Goal: Navigation & Orientation: Find specific page/section

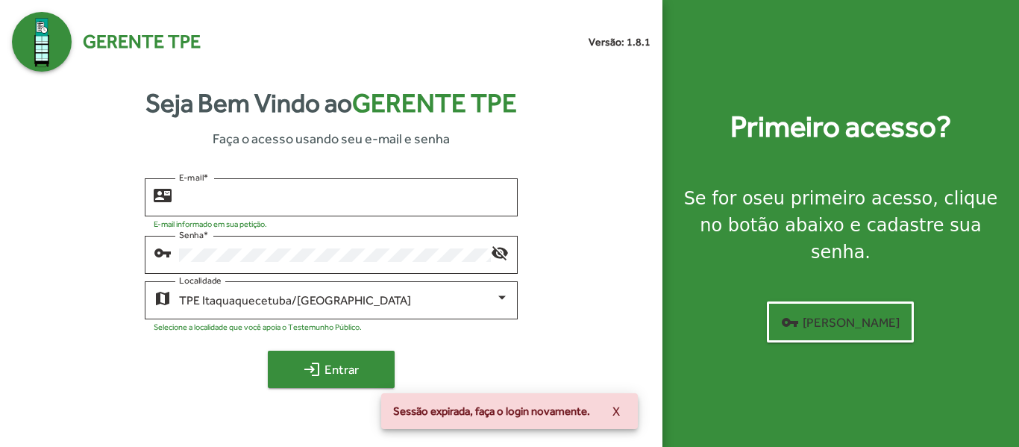
type input "**********"
click at [337, 366] on span "login Entrar" at bounding box center [331, 369] width 100 height 27
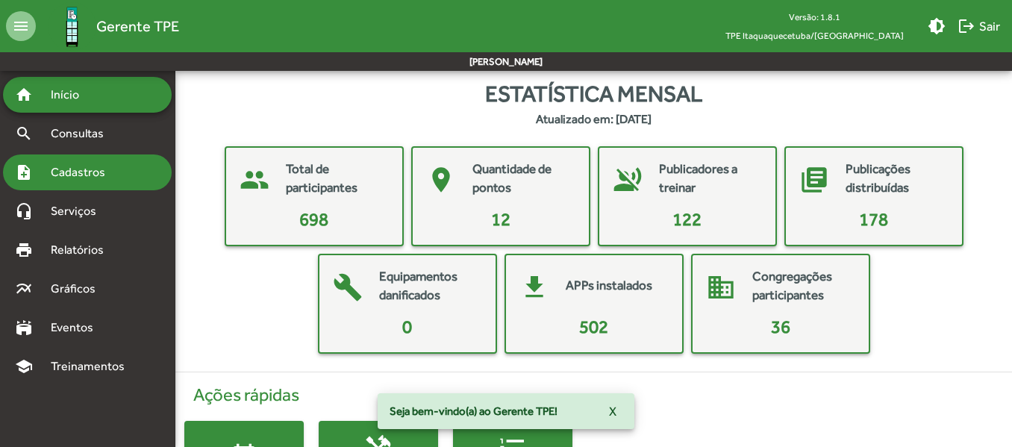
click at [89, 168] on span "Cadastros" at bounding box center [83, 172] width 83 height 18
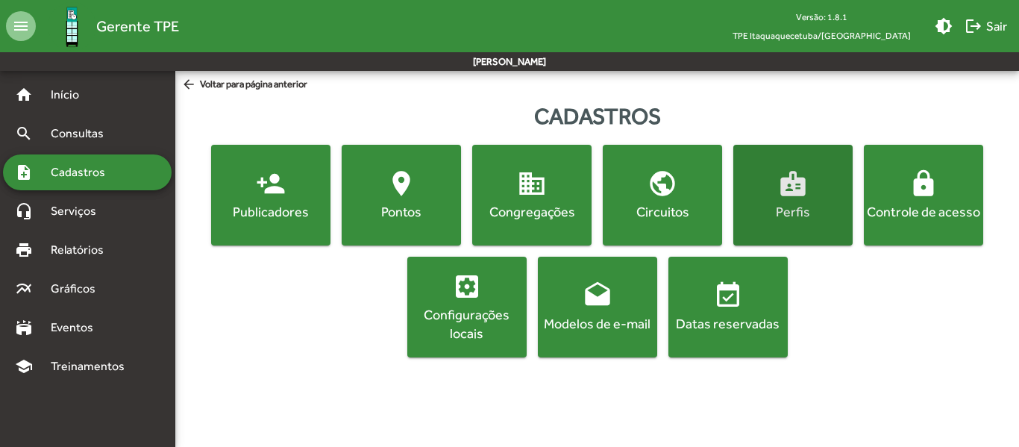
click at [788, 194] on mat-icon "badge" at bounding box center [793, 184] width 30 height 30
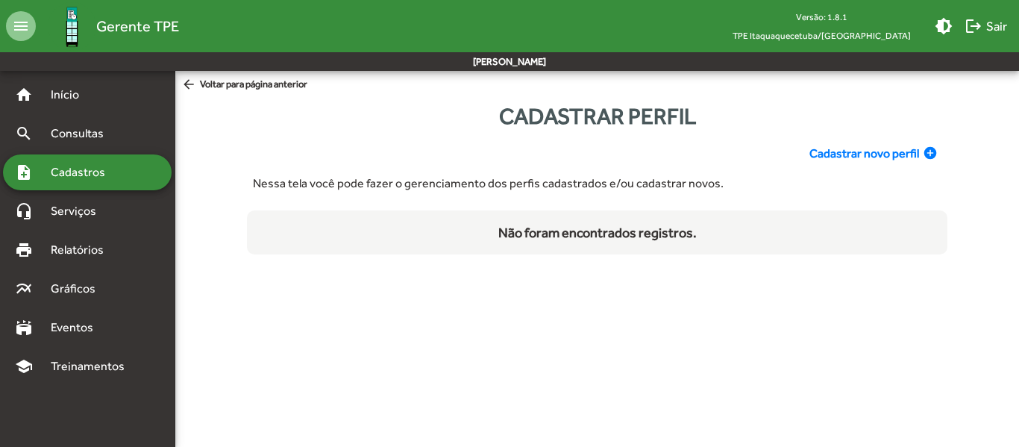
click at [188, 84] on mat-icon "arrow_back" at bounding box center [190, 85] width 19 height 16
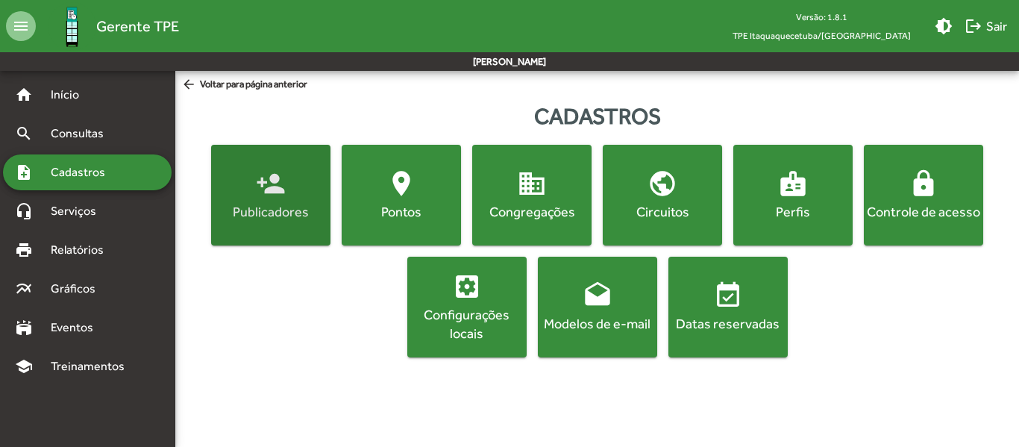
click at [291, 190] on span "person_add Publicadores" at bounding box center [270, 195] width 113 height 52
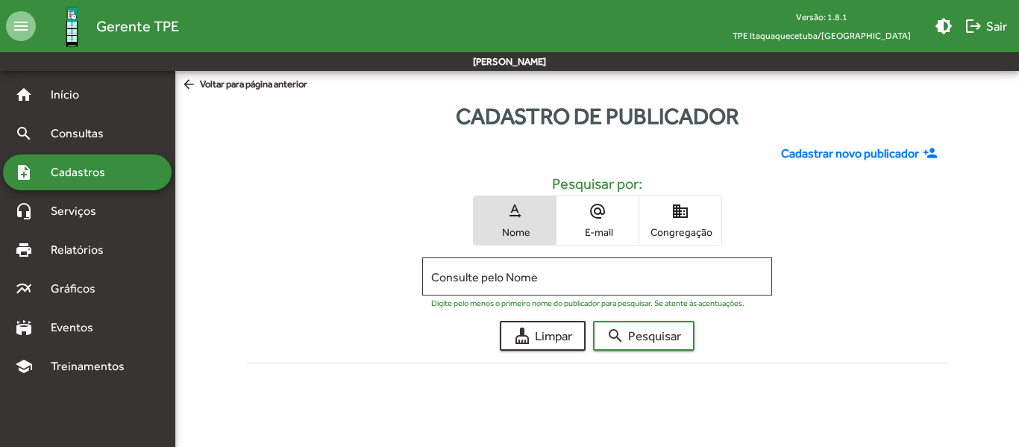
click at [190, 82] on mat-icon "arrow_back" at bounding box center [190, 85] width 19 height 16
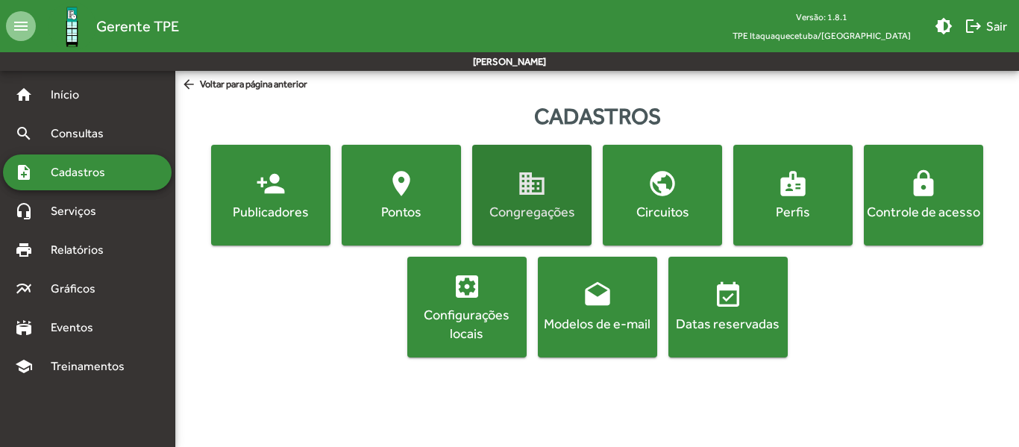
click at [524, 211] on div "Congregações" at bounding box center [531, 211] width 113 height 19
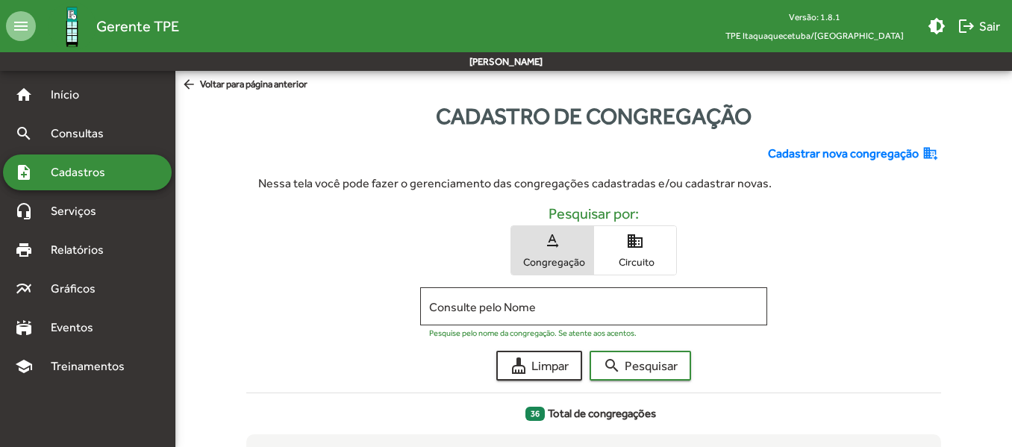
click at [187, 78] on mat-icon "arrow_back" at bounding box center [190, 85] width 19 height 16
